Goal: Complete application form

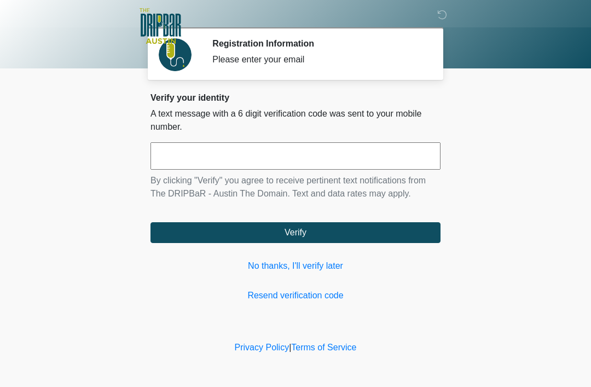
click at [312, 263] on link "No thanks, I'll verify later" at bounding box center [296, 266] width 290 height 13
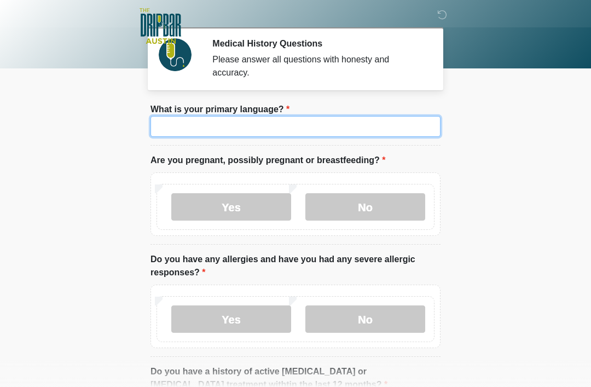
click at [308, 123] on input "What is your primary language?" at bounding box center [296, 126] width 290 height 21
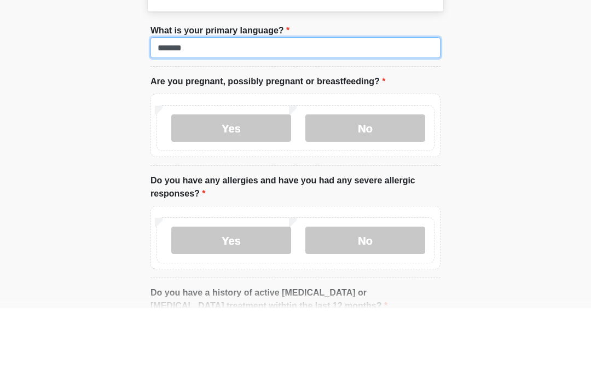
type input "*******"
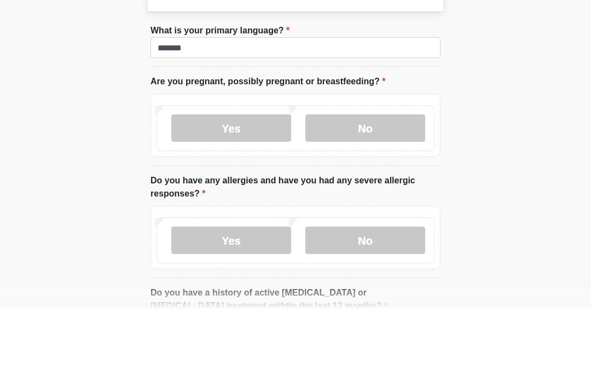
click at [364, 193] on label "No" at bounding box center [366, 206] width 120 height 27
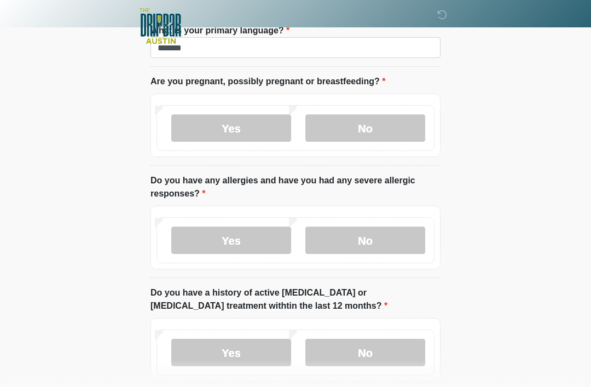
click at [389, 251] on label "No" at bounding box center [366, 240] width 120 height 27
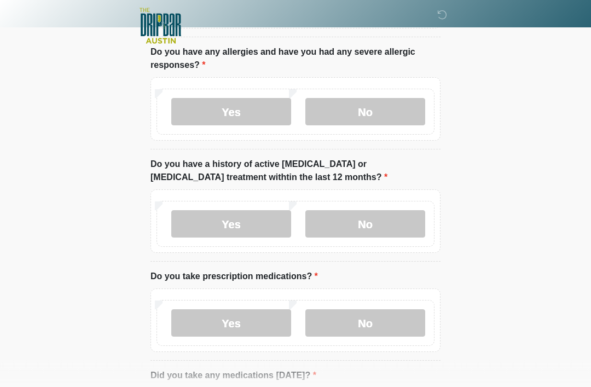
scroll to position [222, 0]
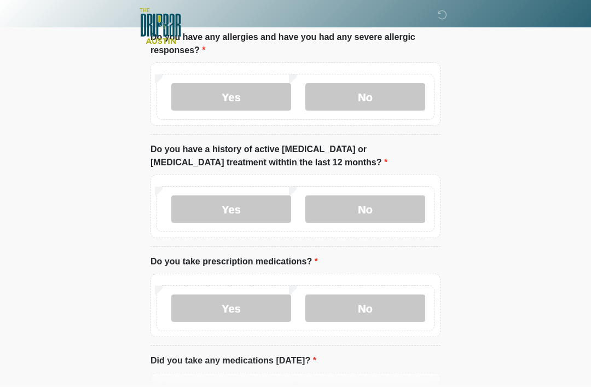
click at [396, 205] on label "No" at bounding box center [366, 209] width 120 height 27
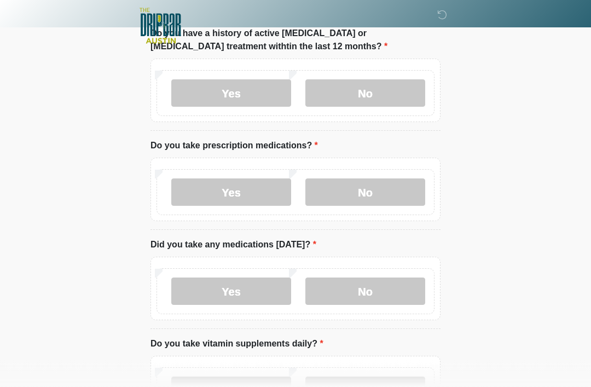
scroll to position [360, 0]
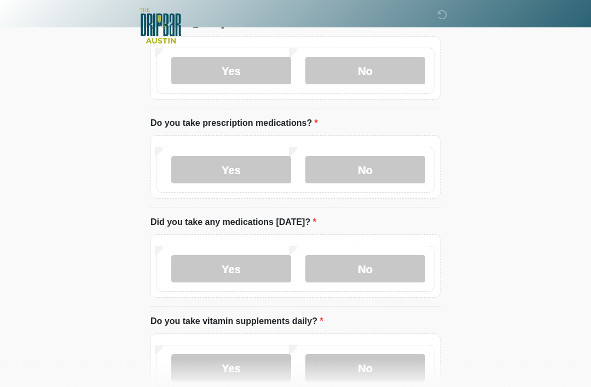
click at [254, 172] on label "Yes" at bounding box center [231, 170] width 120 height 27
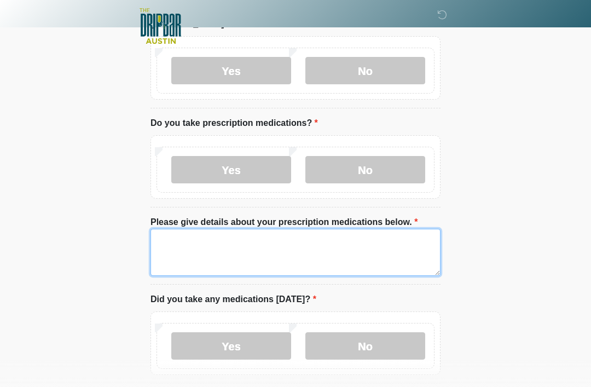
click at [196, 241] on textarea "Please give details about your prescription medications below." at bounding box center [296, 252] width 290 height 47
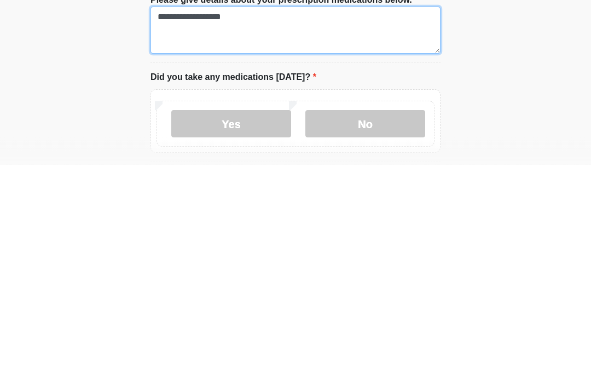
scroll to position [367, 0]
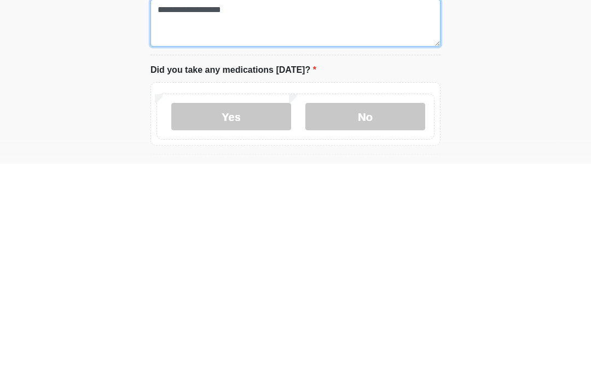
type textarea "**********"
click at [253, 326] on label "Yes" at bounding box center [231, 339] width 120 height 27
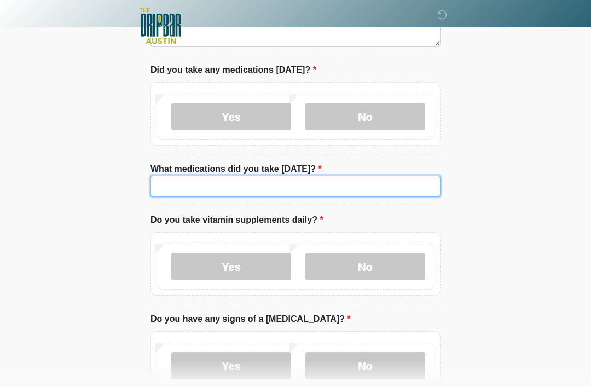
click at [248, 191] on input "What medications did you take today?" at bounding box center [296, 186] width 290 height 21
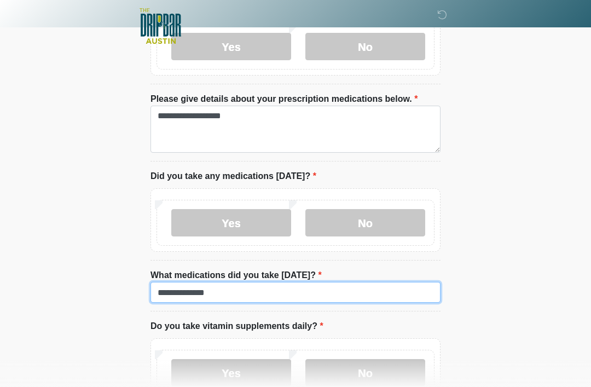
scroll to position [482, 0]
type input "**********"
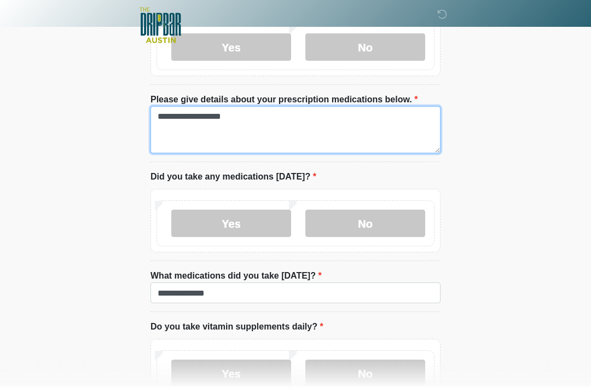
click at [269, 120] on textarea "**********" at bounding box center [296, 130] width 290 height 47
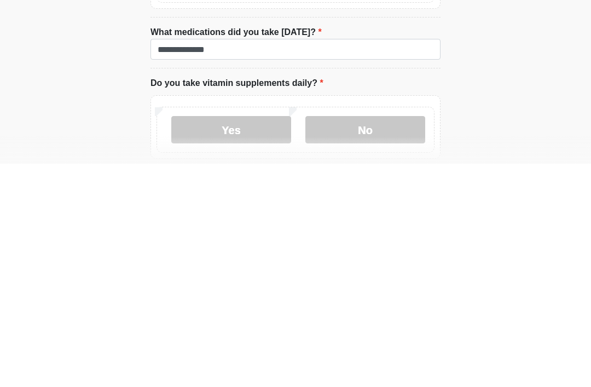
scroll to position [504, 0]
type textarea "**********"
click at [376, 340] on label "No" at bounding box center [366, 353] width 120 height 27
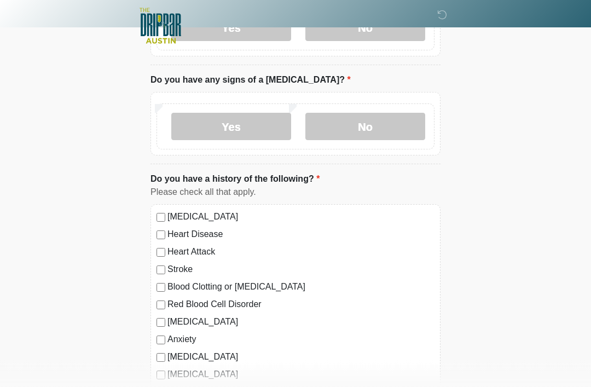
scroll to position [830, 0]
click at [370, 122] on label "No" at bounding box center [366, 126] width 120 height 27
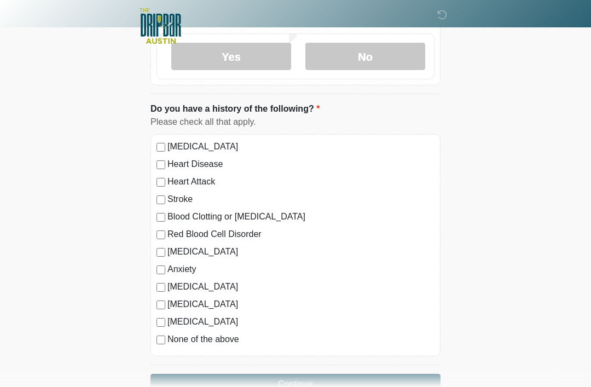
scroll to position [908, 0]
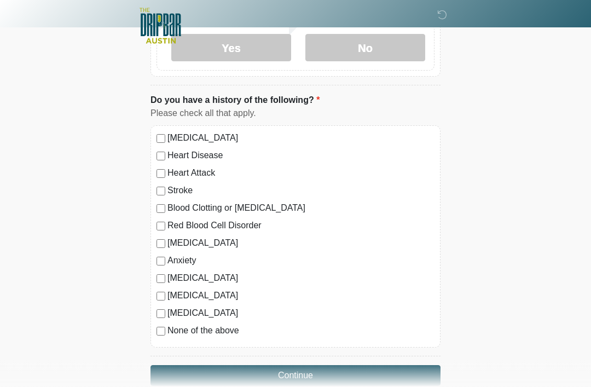
click at [154, 136] on div "High Blood Pressure Heart Disease Heart Attack Stroke Blood Clotting or Bleedin…" at bounding box center [296, 237] width 290 height 222
click at [225, 373] on button "Continue" at bounding box center [296, 376] width 290 height 21
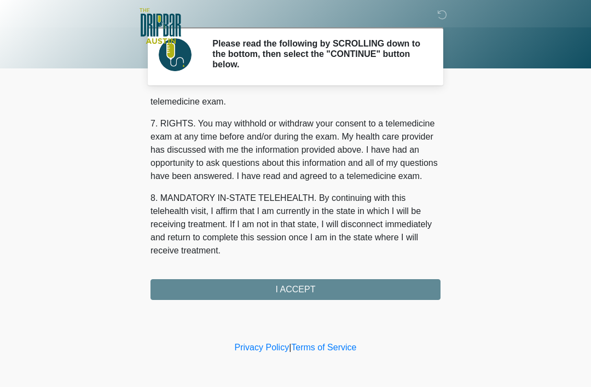
scroll to position [480, 0]
click at [317, 290] on button "I ACCEPT" at bounding box center [296, 289] width 290 height 21
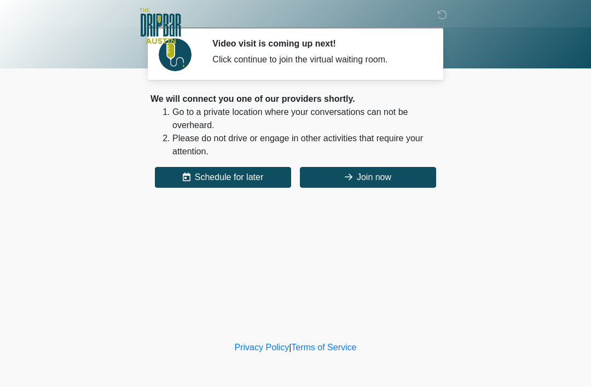
click at [356, 179] on button "Join now" at bounding box center [368, 177] width 136 height 21
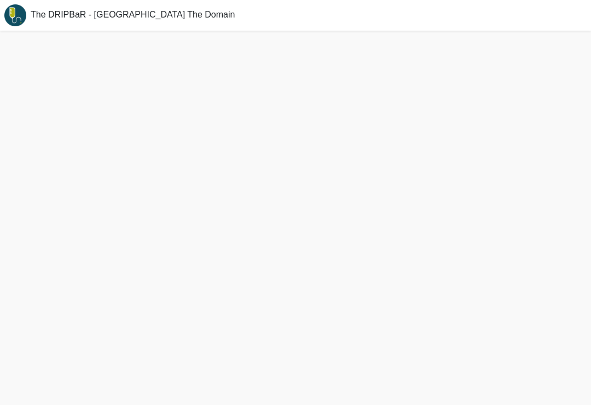
scroll to position [20, 0]
